Goal: Obtain resource: Obtain resource

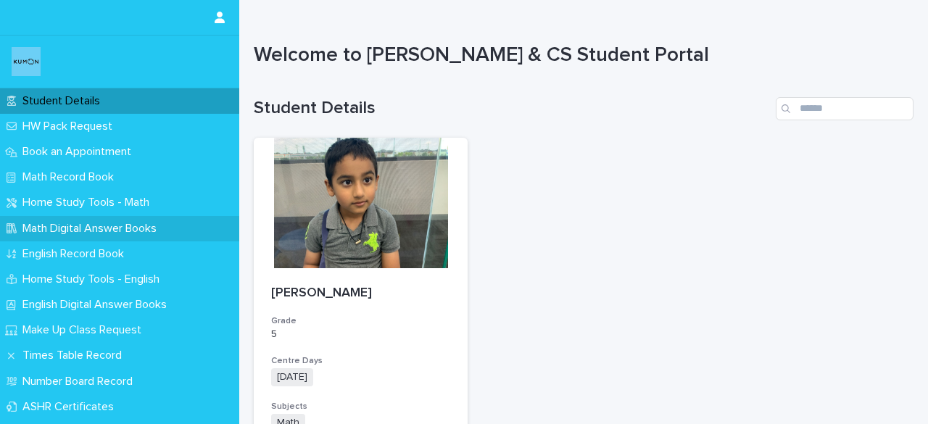
click at [72, 223] on p "Math Digital Answer Books" at bounding box center [92, 229] width 151 height 14
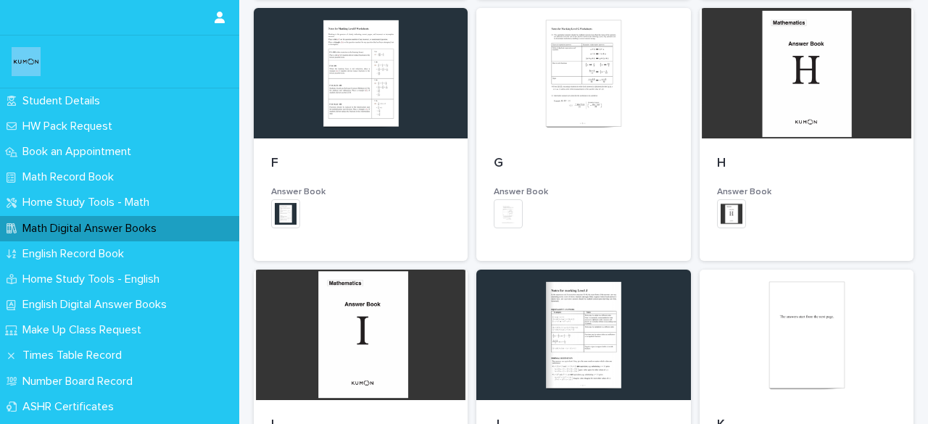
scroll to position [763, 0]
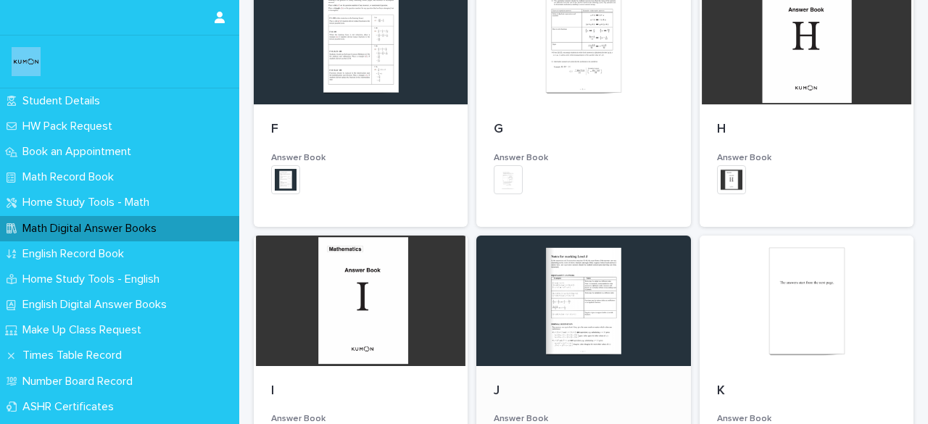
click at [517, 415] on h3 "Answer Book" at bounding box center [583, 419] width 179 height 12
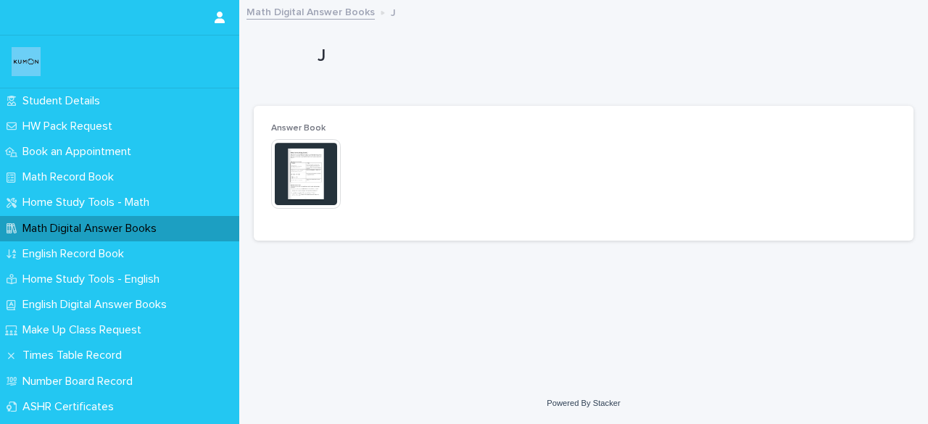
click at [312, 172] on img at bounding box center [306, 174] width 70 height 70
click at [313, 173] on img at bounding box center [306, 174] width 70 height 70
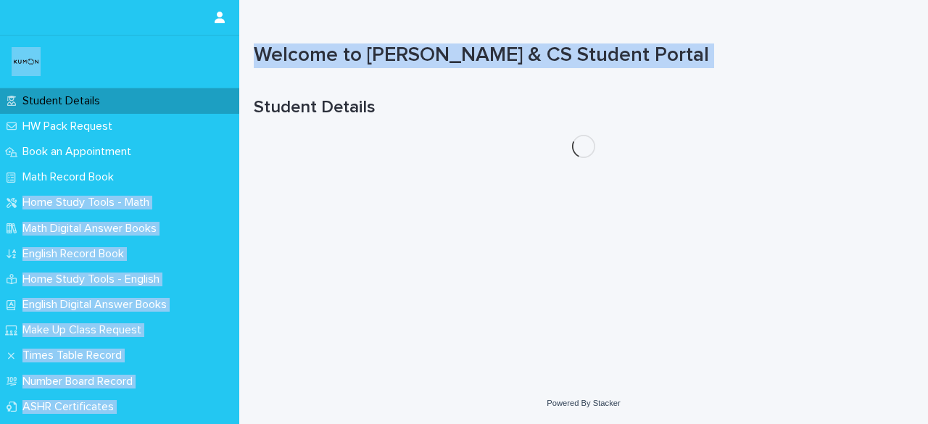
drag, startPoint x: 238, startPoint y: 152, endPoint x: 235, endPoint y: 178, distance: 26.3
click at [239, 178] on div "Student Details HW Pack Request Book an Appointment Math Record Book Home Study…" at bounding box center [583, 212] width 689 height 424
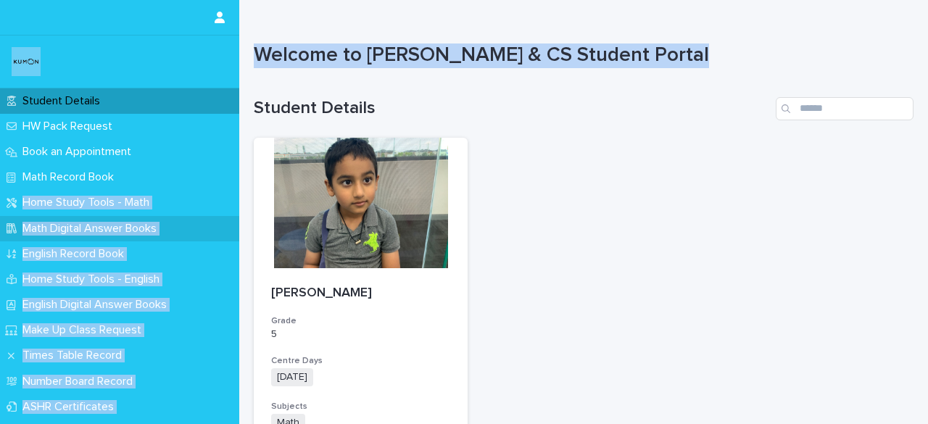
click at [33, 232] on p "Math Digital Answer Books" at bounding box center [92, 229] width 151 height 14
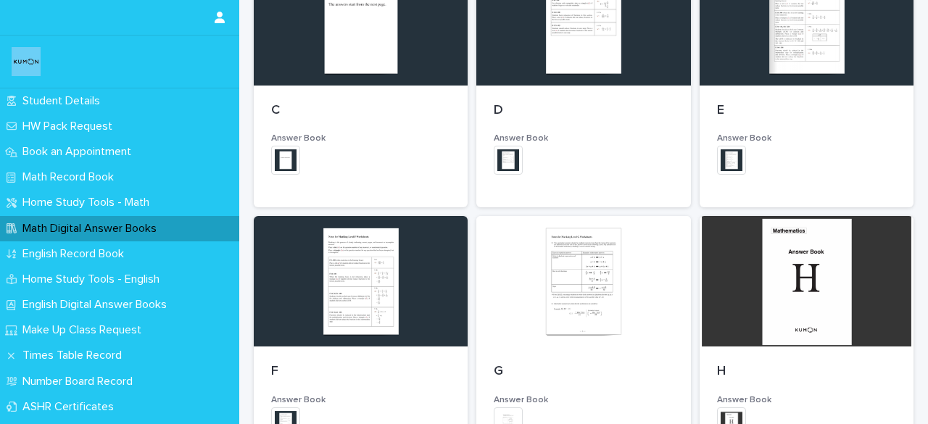
scroll to position [946, 0]
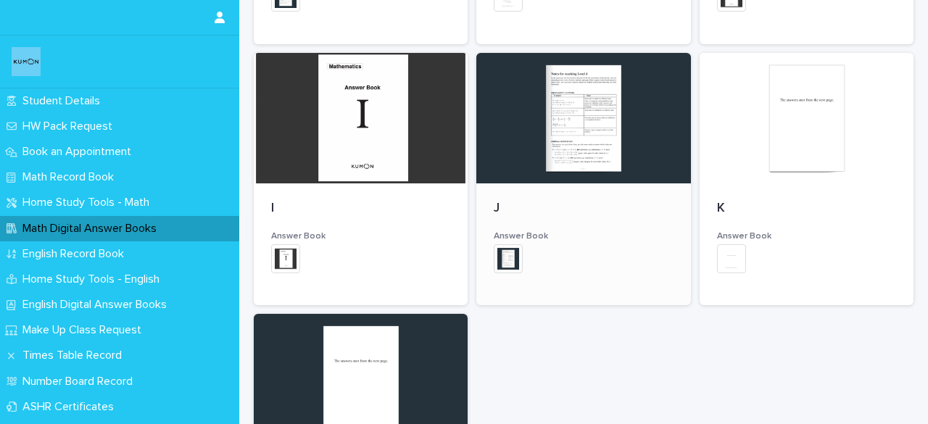
click at [494, 253] on img at bounding box center [508, 258] width 29 height 29
